Goal: Transaction & Acquisition: Obtain resource

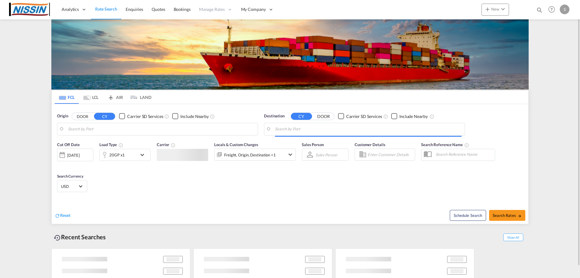
type input "[GEOGRAPHIC_DATA], [GEOGRAPHIC_DATA], USLAX"
type input "[GEOGRAPHIC_DATA], JPTYO"
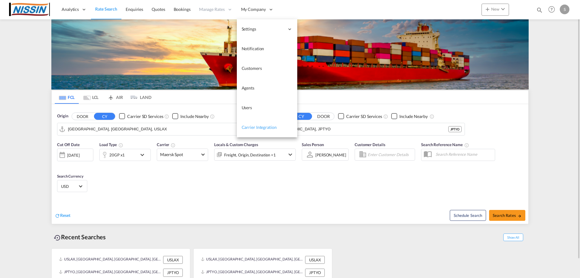
click at [252, 128] on span "Carrier Integration" at bounding box center [259, 127] width 35 height 5
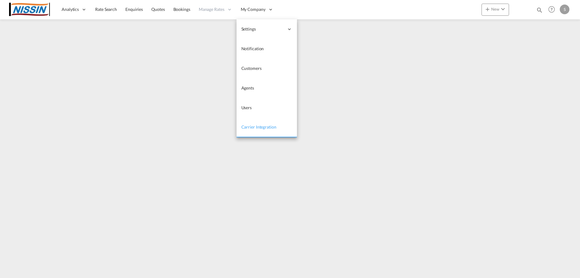
click at [270, 128] on span "Carrier Integration" at bounding box center [259, 126] width 35 height 5
click at [242, 126] on span "Carrier Integration" at bounding box center [259, 126] width 35 height 5
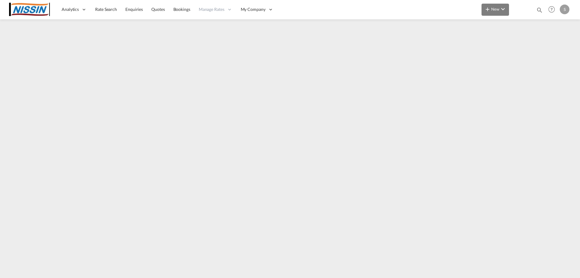
click at [492, 12] on button "New" at bounding box center [496, 10] width 28 height 12
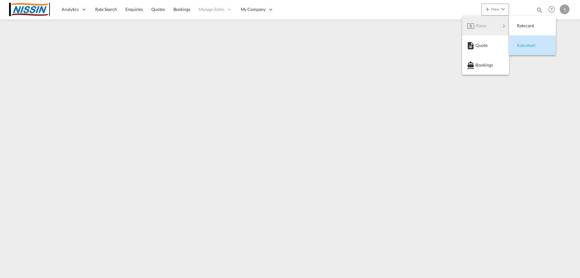
click at [529, 48] on div "Ratesheet" at bounding box center [528, 45] width 22 height 15
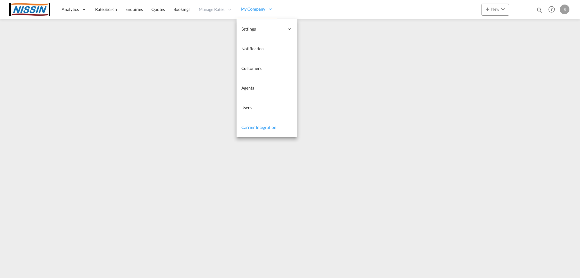
click at [274, 127] on span "Carrier Integration" at bounding box center [259, 127] width 35 height 5
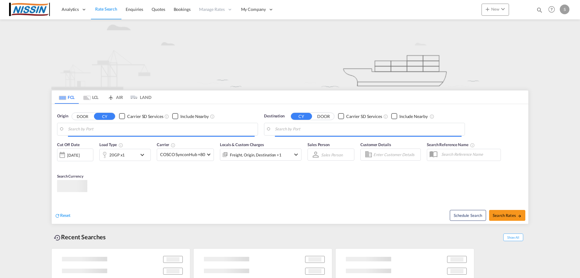
type input "[GEOGRAPHIC_DATA], [GEOGRAPHIC_DATA], USLAX"
type input "[GEOGRAPHIC_DATA], JPTYO"
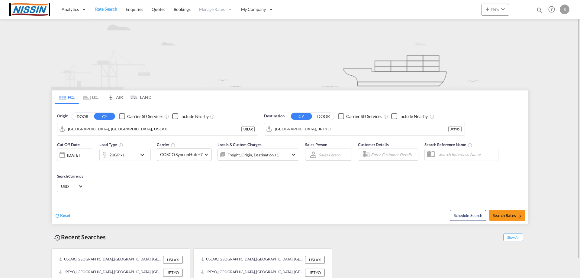
click at [193, 157] on span "COSCO SynconHub +7" at bounding box center [181, 154] width 43 height 6
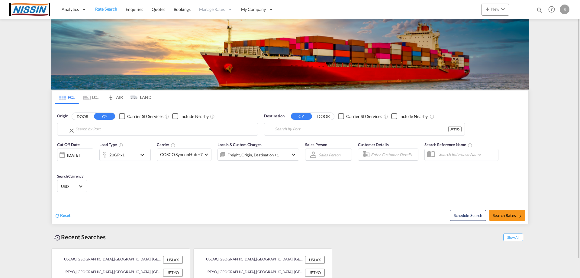
type input "[GEOGRAPHIC_DATA], [GEOGRAPHIC_DATA], USLAX"
click at [121, 128] on input "[GEOGRAPHIC_DATA], [GEOGRAPHIC_DATA], USLAX" at bounding box center [161, 129] width 187 height 9
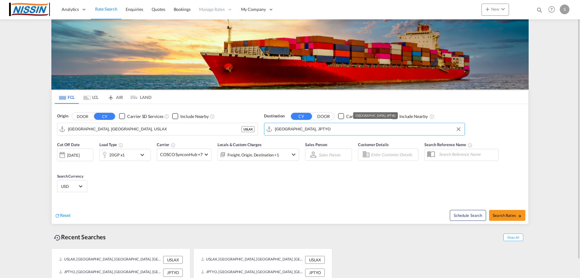
click at [300, 128] on input "[GEOGRAPHIC_DATA], JPTYO" at bounding box center [368, 129] width 187 height 9
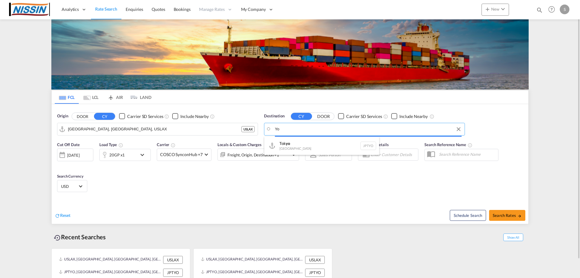
type input "Y"
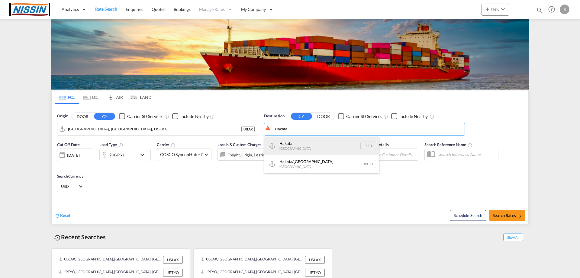
click at [280, 147] on div "Hakata [GEOGRAPHIC_DATA] JPHTD" at bounding box center [322, 146] width 115 height 18
type input "[PERSON_NAME], JPHTD"
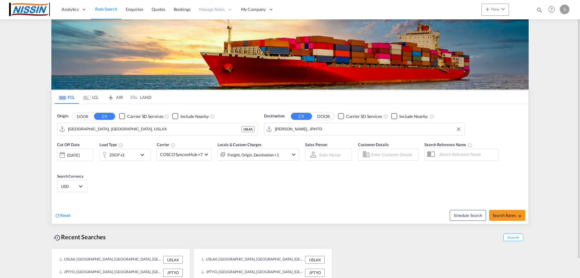
click at [87, 93] on md-tab-item "LCL" at bounding box center [91, 96] width 24 height 13
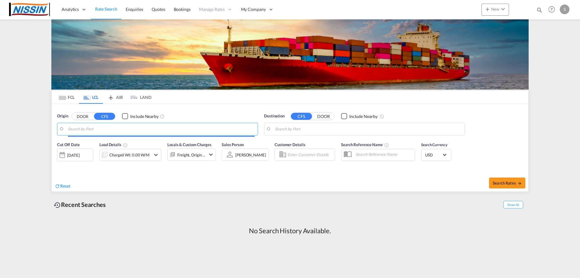
click at [158, 131] on input "Search by Port" at bounding box center [161, 129] width 187 height 9
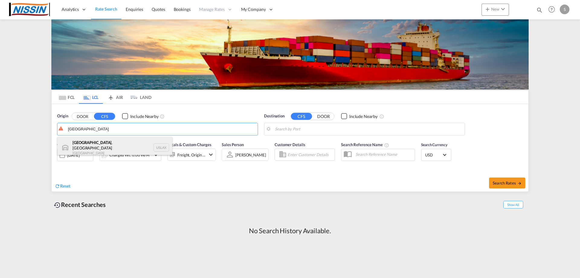
click at [98, 143] on div "[GEOGRAPHIC_DATA] , [GEOGRAPHIC_DATA] United States USLAX" at bounding box center [114, 148] width 115 height 22
type input "[GEOGRAPHIC_DATA], [GEOGRAPHIC_DATA], USLAX"
click at [340, 128] on input "Search by Port" at bounding box center [368, 129] width 187 height 9
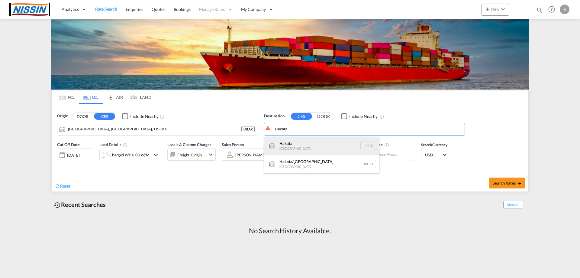
click at [301, 141] on div "Hakata [GEOGRAPHIC_DATA] JPHTD" at bounding box center [322, 146] width 115 height 18
type input "[PERSON_NAME], JPHTD"
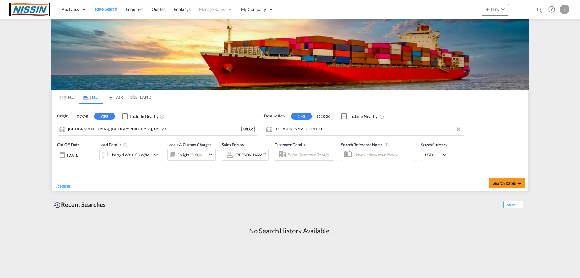
click at [207, 156] on md-icon "icon-chevron-down" at bounding box center [210, 154] width 7 height 7
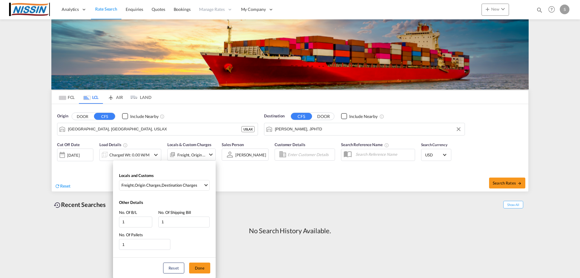
click at [202, 191] on div "Locals and Customs Freight , Origin Charges , Destination Charges Clear All Sel…" at bounding box center [164, 180] width 103 height 27
click at [235, 179] on div "Locals and Customs Freight , Origin Charges , Destination Charges Clear All Sel…" at bounding box center [290, 139] width 580 height 278
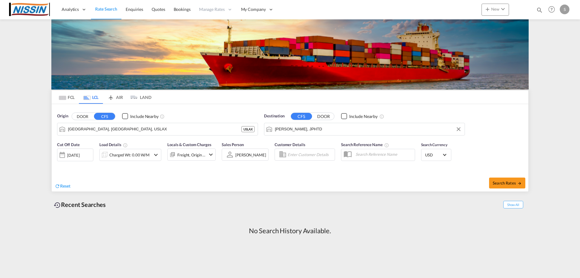
click at [154, 157] on md-icon "icon-chevron-down" at bounding box center [155, 154] width 7 height 7
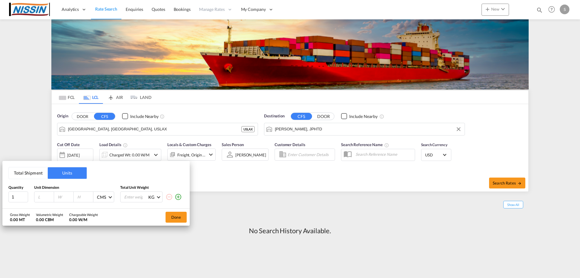
click at [130, 199] on input "number" at bounding box center [136, 197] width 24 height 10
type input "1000"
drag, startPoint x: 180, startPoint y: 216, endPoint x: 40, endPoint y: 200, distance: 141.8
click at [40, 200] on div "Total Shipment Units Quantity Unit Dimension Total Unit Weight 1 CMS CMS Inches…" at bounding box center [95, 193] width 187 height 65
click at [39, 198] on input "number" at bounding box center [45, 196] width 16 height 5
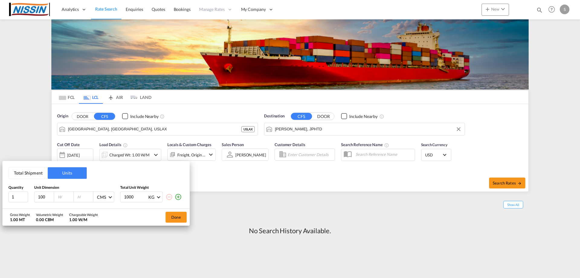
type input "100"
click at [175, 217] on button "Done" at bounding box center [176, 217] width 21 height 11
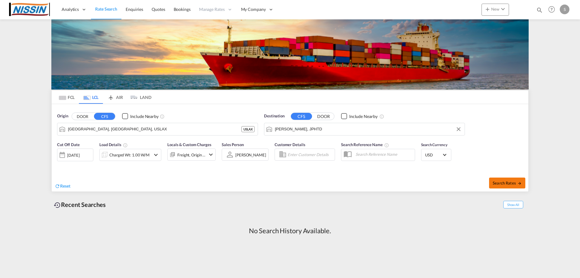
click at [514, 185] on button "Search Rates" at bounding box center [507, 182] width 36 height 11
type input "USLAX to JPHTD / [DATE]"
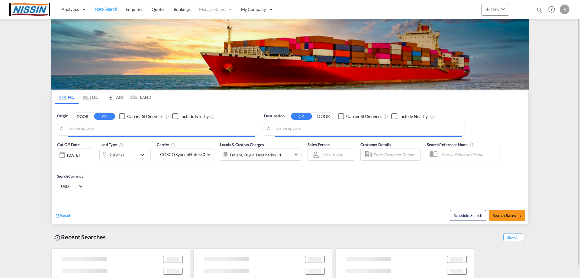
type input "[GEOGRAPHIC_DATA], [GEOGRAPHIC_DATA], USLAX"
type input "[GEOGRAPHIC_DATA], JPTYO"
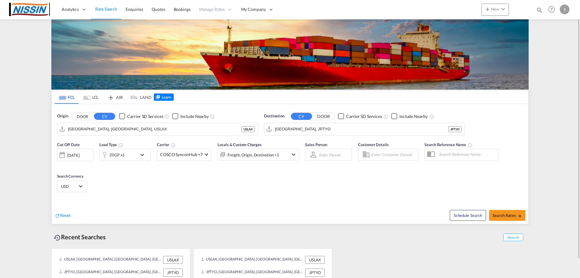
click at [85, 98] on md-icon "Use the left and right arrow keys to navigate between tabs" at bounding box center [86, 98] width 7 height 5
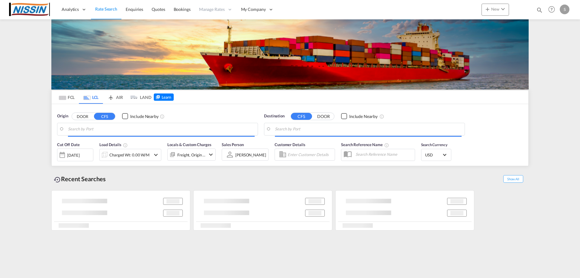
type input "[GEOGRAPHIC_DATA], [GEOGRAPHIC_DATA], USLAX"
type input "[PERSON_NAME], JPHTD"
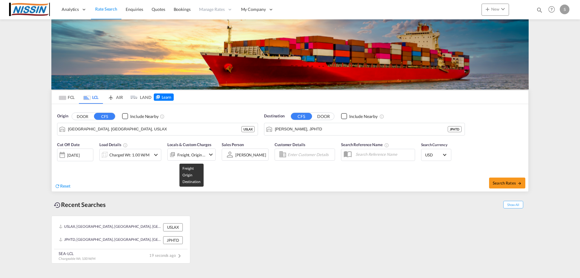
click at [196, 157] on div "Freight, Origin +1" at bounding box center [191, 155] width 28 height 8
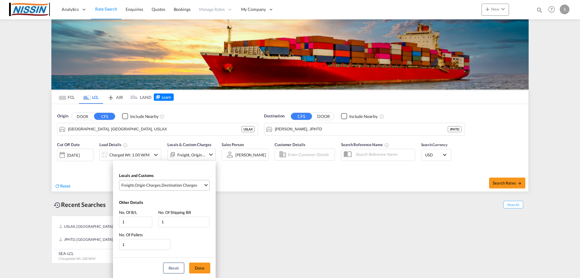
click at [197, 185] on span "Freight , Origin Charges , Destination Charges" at bounding box center [163, 184] width 82 height 5
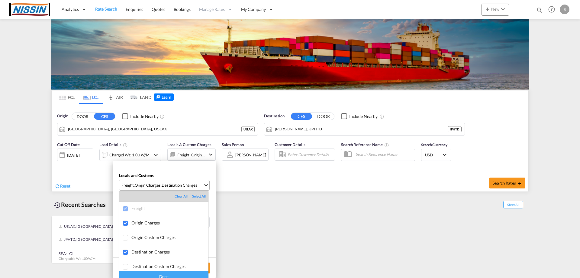
click at [197, 185] on md-backdrop at bounding box center [290, 139] width 580 height 278
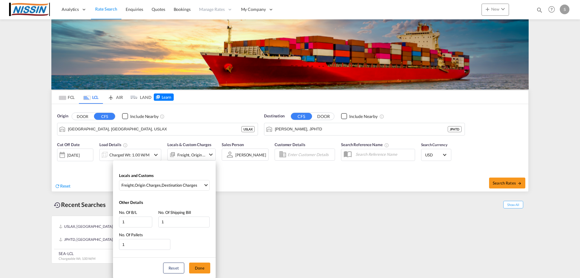
click at [233, 178] on div "Locals and Customs Freight , Origin Charges , Destination Charges Other Details…" at bounding box center [290, 139] width 580 height 278
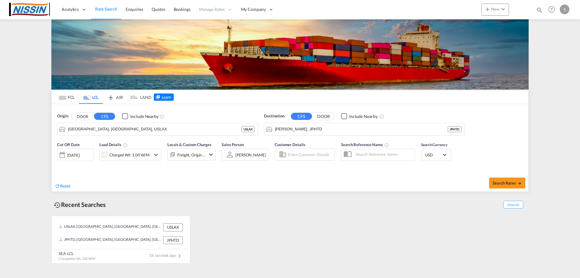
click at [60, 96] on md-icon "Use the left and right arrow keys to navigate between tabs" at bounding box center [62, 98] width 7 height 5
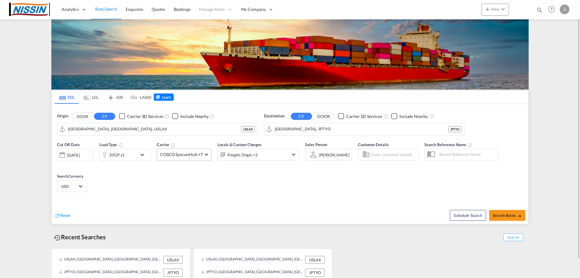
click at [203, 153] on md-select-value "COSCO SynconHub +7" at bounding box center [184, 155] width 54 height 12
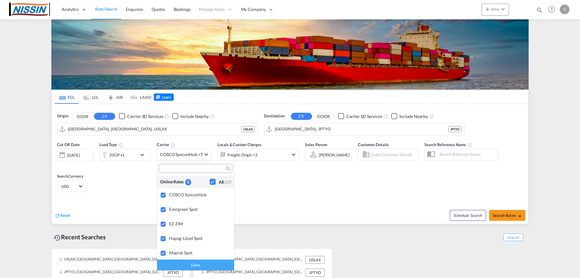
click at [210, 263] on div "Done" at bounding box center [195, 264] width 77 height 11
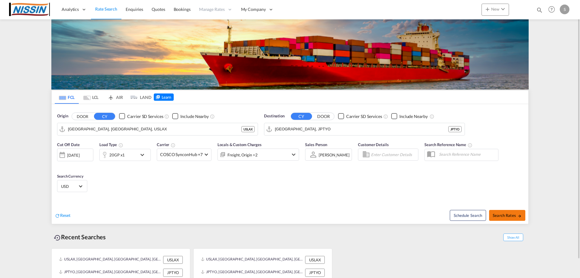
click at [515, 218] on button "Search Rates" at bounding box center [507, 215] width 36 height 11
type input "USLAX to JPTYO / [DATE]"
